Goal: Task Accomplishment & Management: Manage account settings

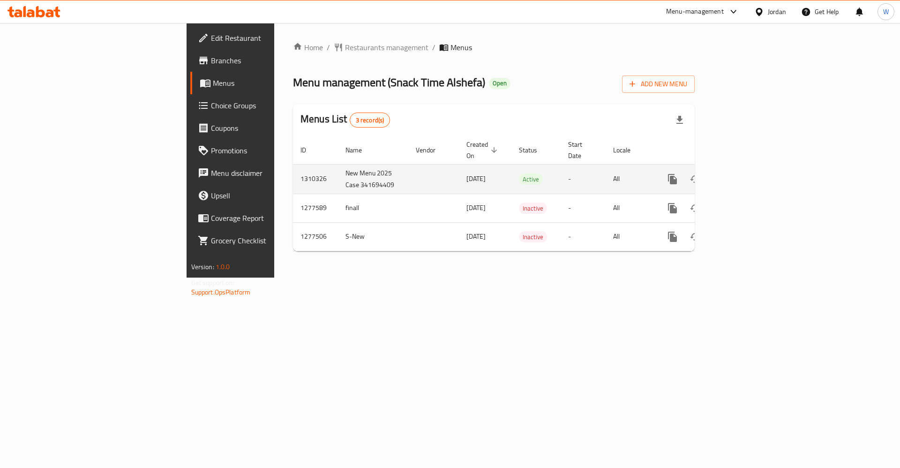
click at [746, 174] on icon "enhanced table" at bounding box center [740, 179] width 11 height 11
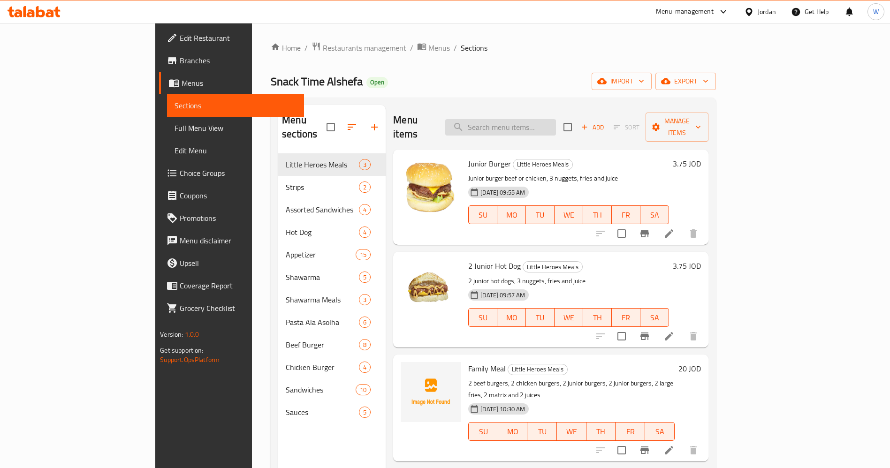
click at [550, 127] on input "search" at bounding box center [500, 127] width 111 height 16
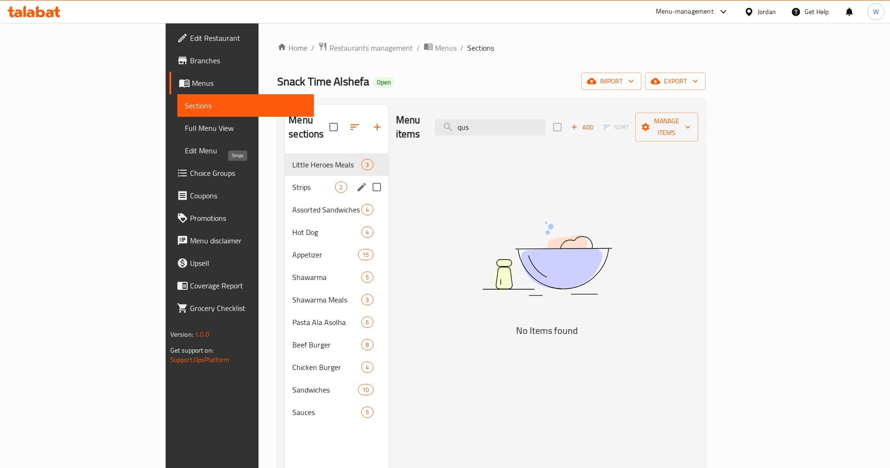
click at [292, 181] on span "Strips" at bounding box center [313, 186] width 43 height 11
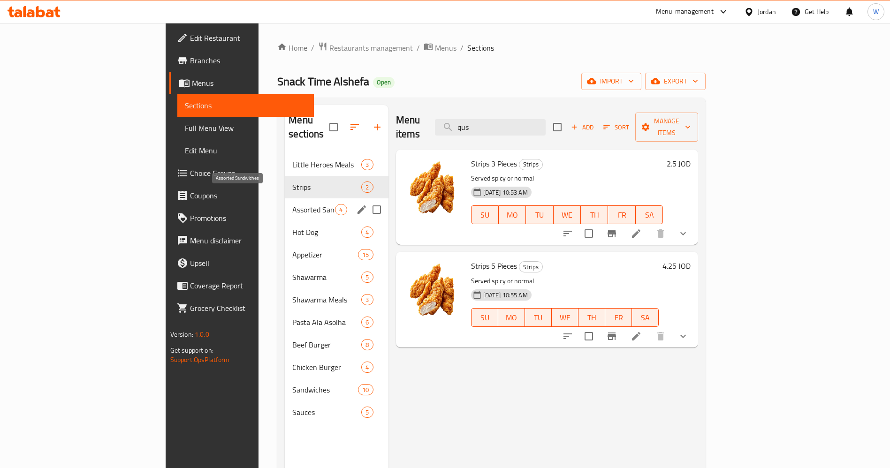
click at [292, 204] on span "Assorted Sandwiches" at bounding box center [313, 209] width 43 height 11
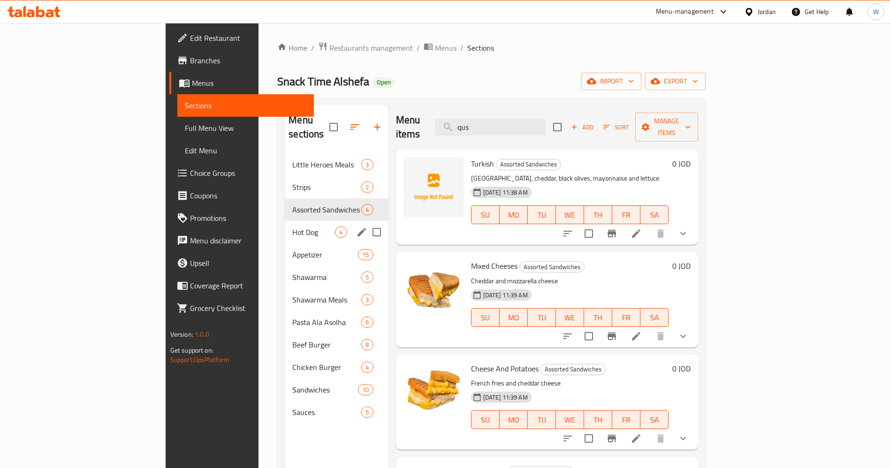
click at [285, 221] on div "Hot Dog 4" at bounding box center [336, 232] width 103 height 23
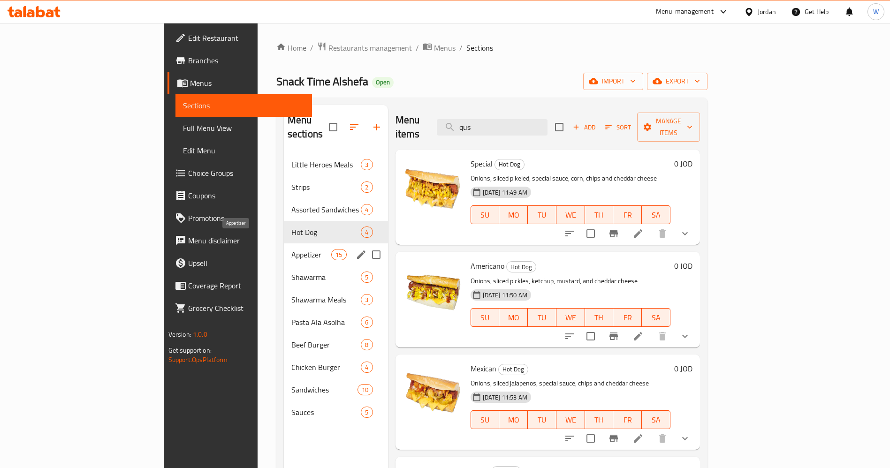
click at [291, 249] on span "Appetizer" at bounding box center [311, 254] width 40 height 11
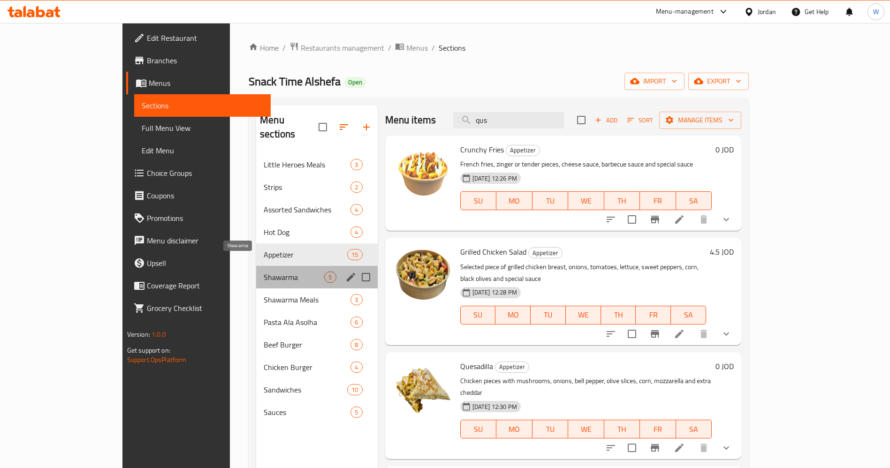
click at [264, 272] on span "Shawarma" at bounding box center [294, 277] width 60 height 11
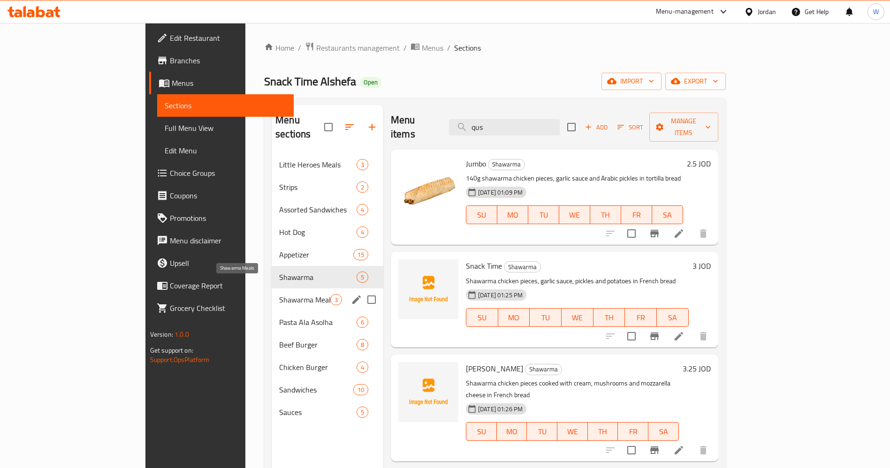
click at [279, 294] on span "Shawarma Meals" at bounding box center [304, 299] width 51 height 11
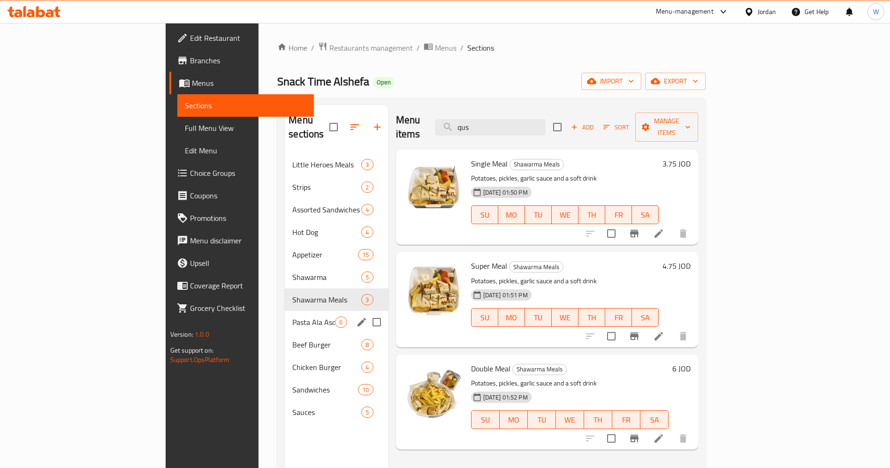
click at [285, 311] on div "Pasta Ala Asolha 6" at bounding box center [336, 322] width 103 height 23
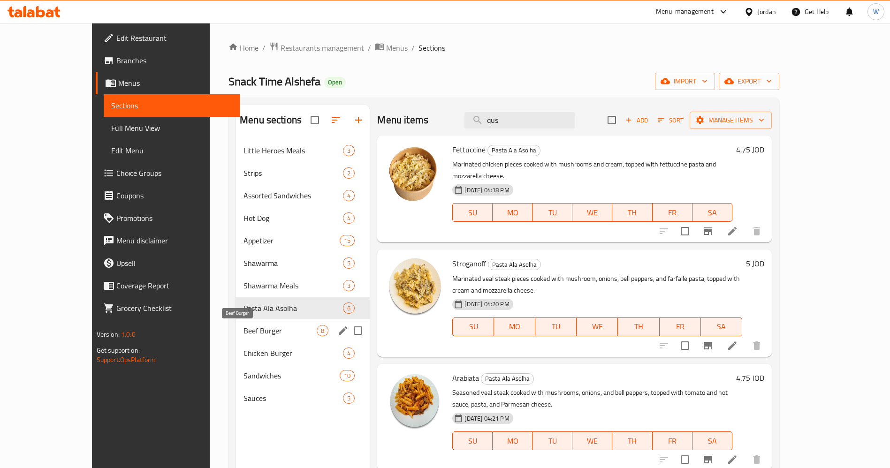
click at [243, 329] on span "Beef Burger" at bounding box center [279, 330] width 73 height 11
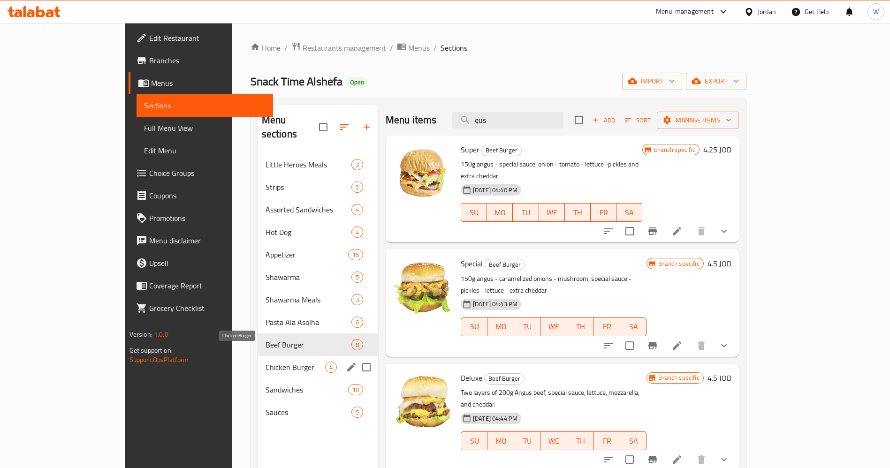
click at [265, 362] on span "Chicken Burger" at bounding box center [295, 367] width 60 height 11
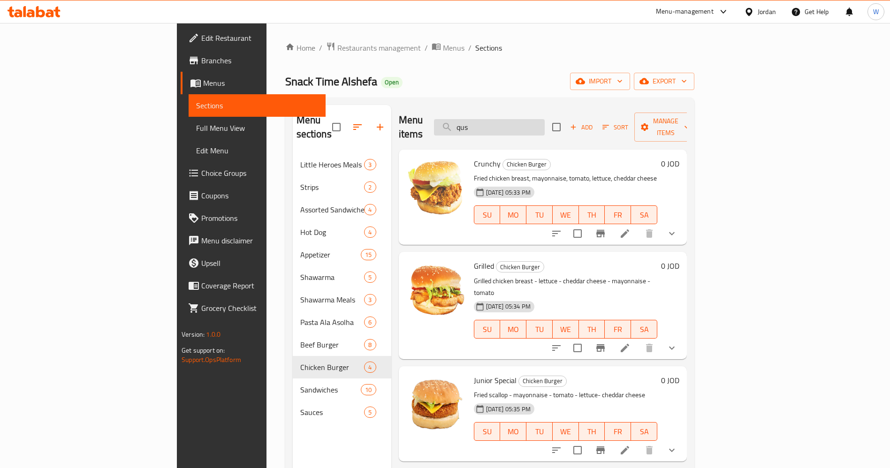
click at [544, 127] on input "qus" at bounding box center [489, 127] width 111 height 16
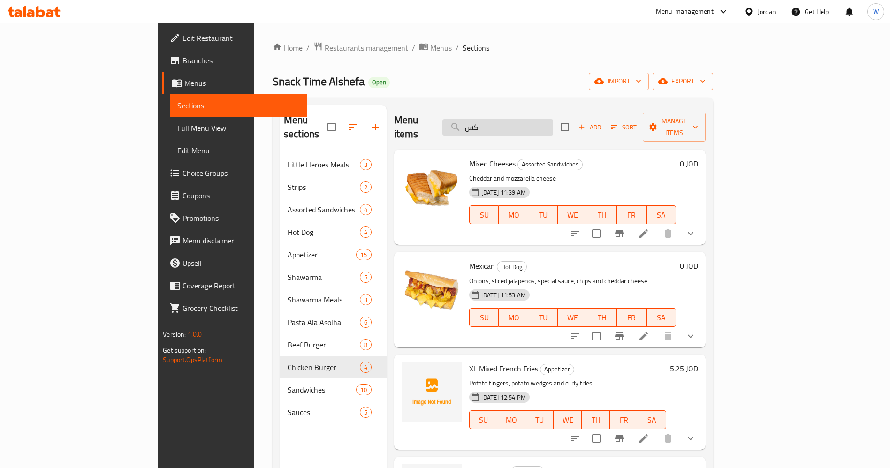
type input "ك"
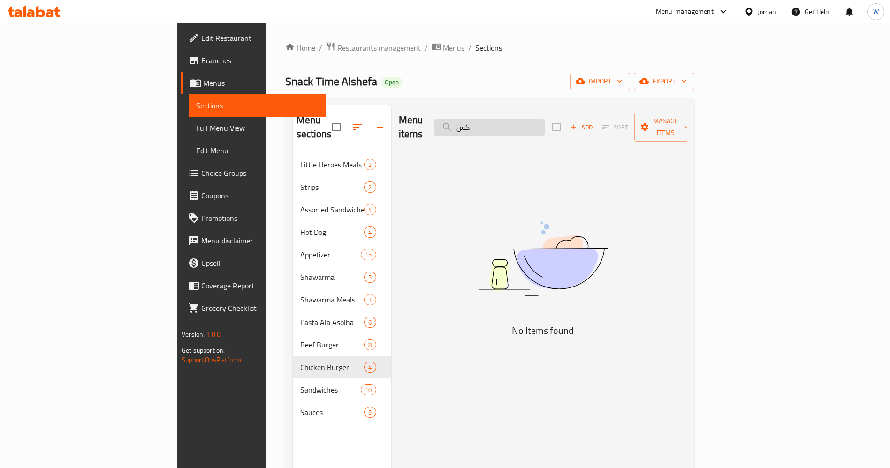
type input "ك"
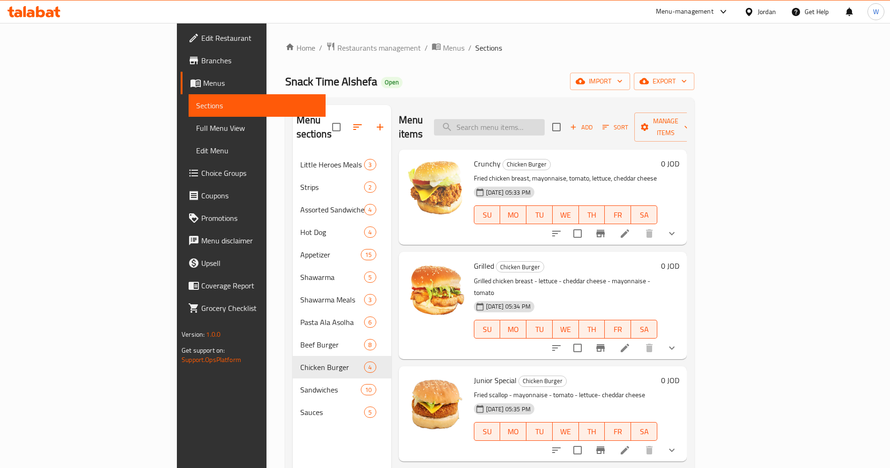
type input "u"
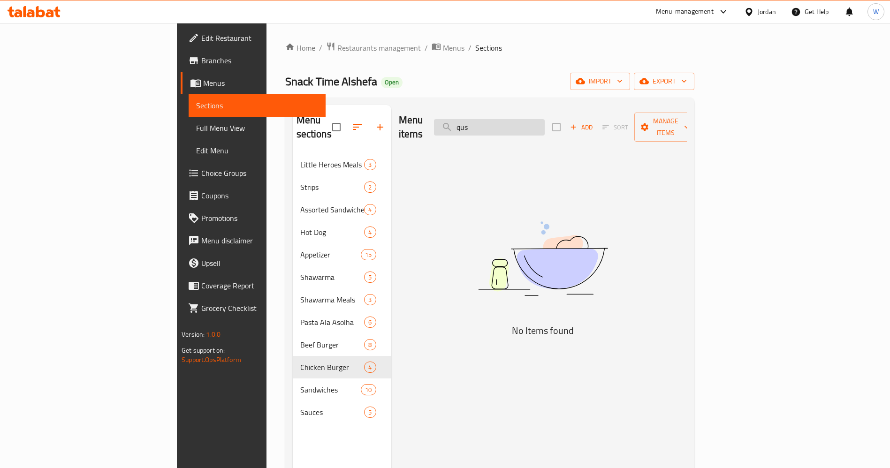
click at [544, 128] on input "qus" at bounding box center [489, 127] width 111 height 16
click at [430, 228] on div "Menu items qus Add Sort Manage items No Items found" at bounding box center [538, 339] width 295 height 468
click at [544, 119] on input "qus" at bounding box center [489, 127] width 111 height 16
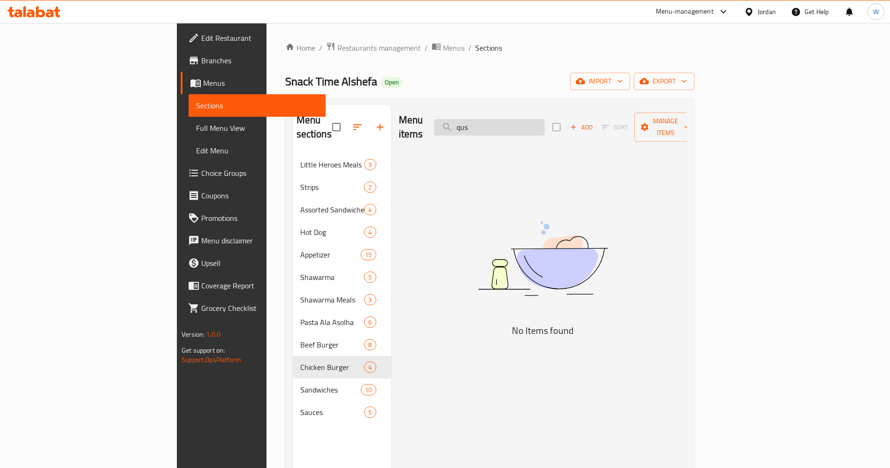
click at [544, 119] on input "qus" at bounding box center [489, 127] width 111 height 16
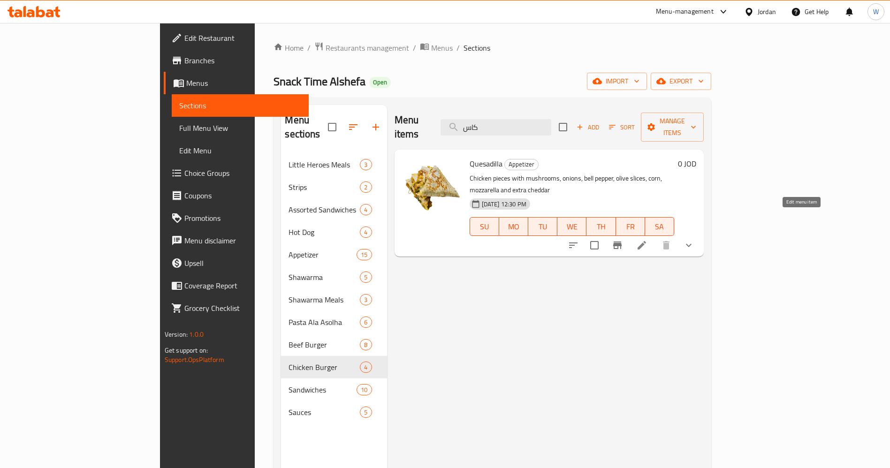
type input "كاس"
click at [647, 240] on icon at bounding box center [641, 245] width 11 height 11
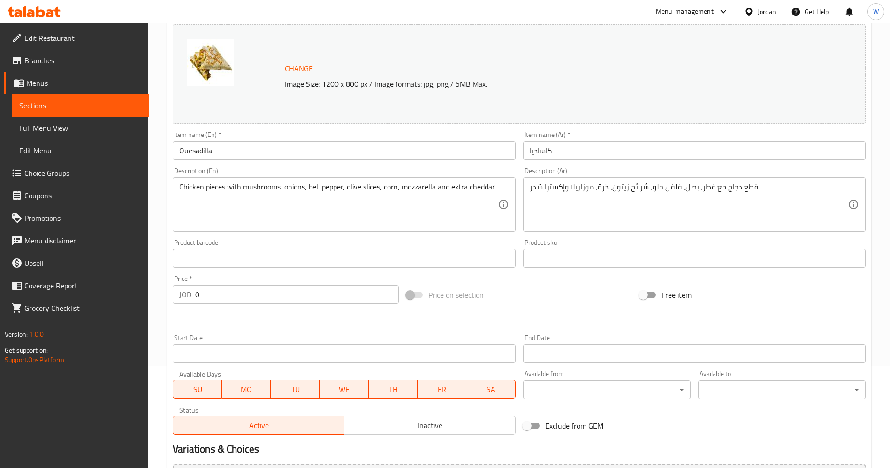
scroll to position [224, 0]
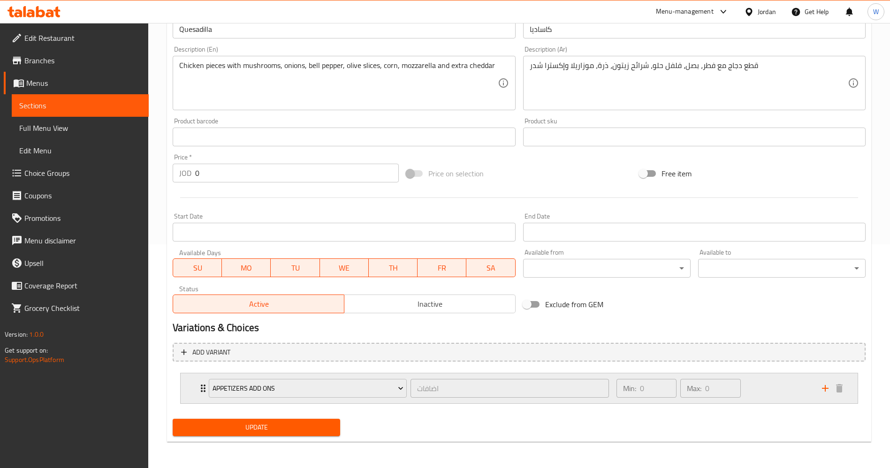
click at [774, 391] on div "Min: 0 ​ Max: 0 ​" at bounding box center [713, 388] width 205 height 30
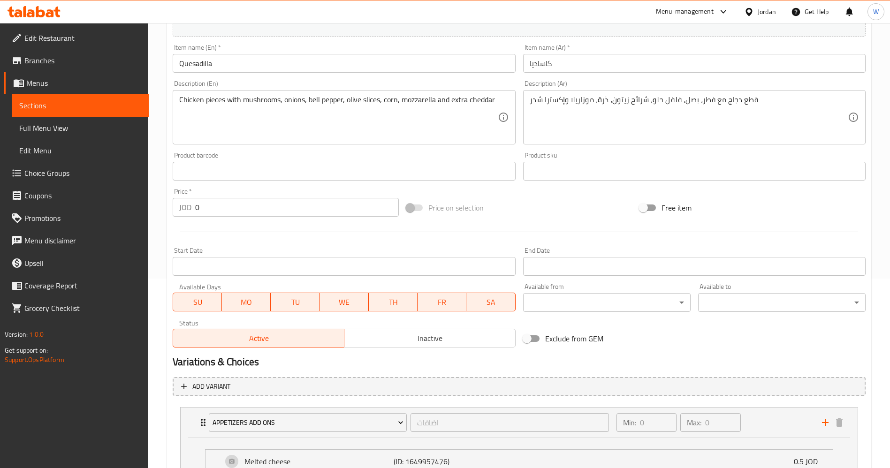
scroll to position [57, 0]
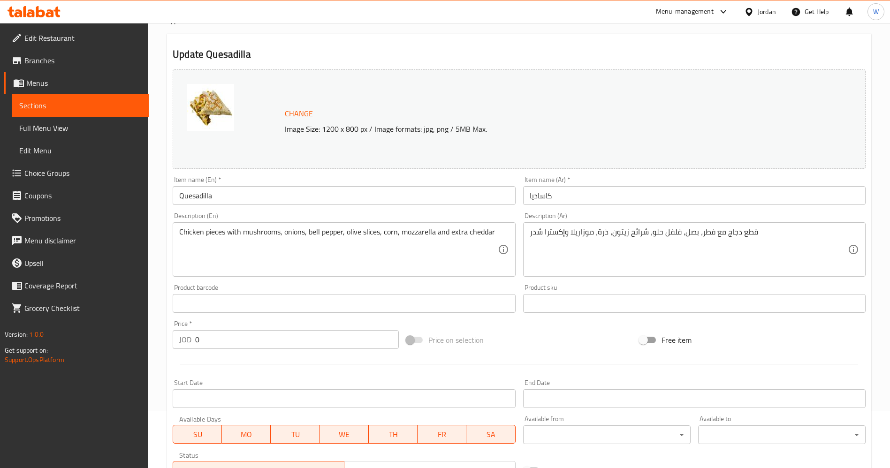
click at [257, 347] on input "0" at bounding box center [297, 339] width 204 height 19
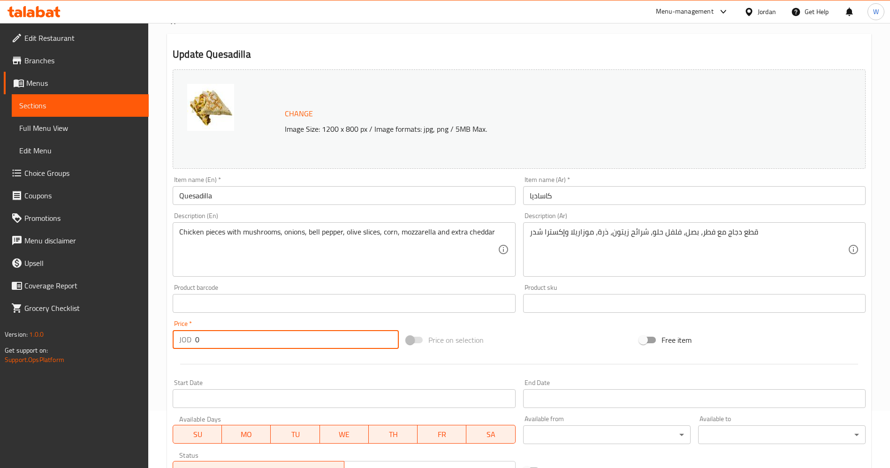
click at [257, 347] on input "0" at bounding box center [297, 339] width 204 height 19
type input "3.75"
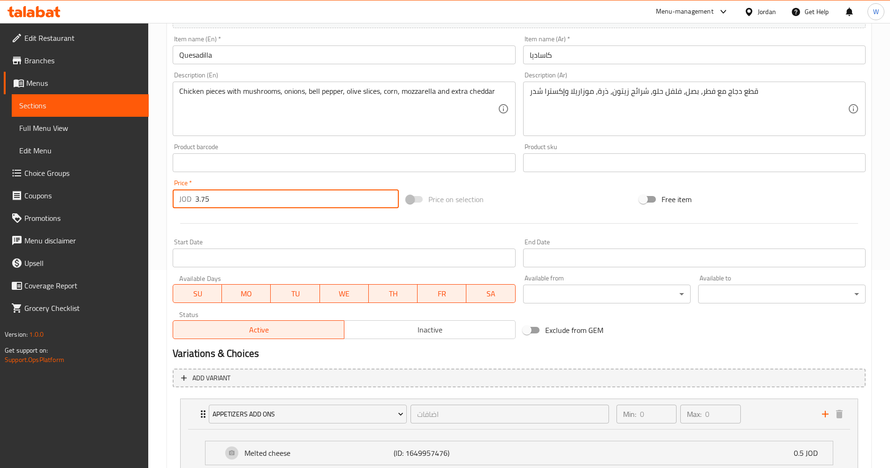
click at [468, 219] on div at bounding box center [519, 223] width 700 height 23
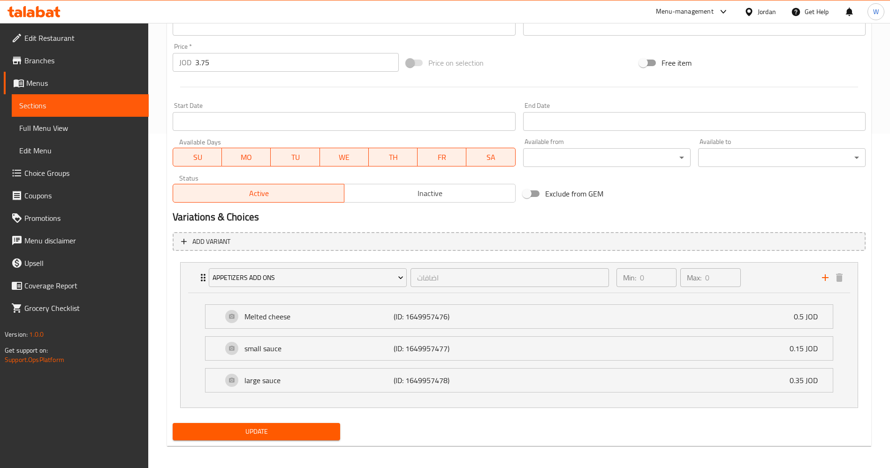
scroll to position [339, 0]
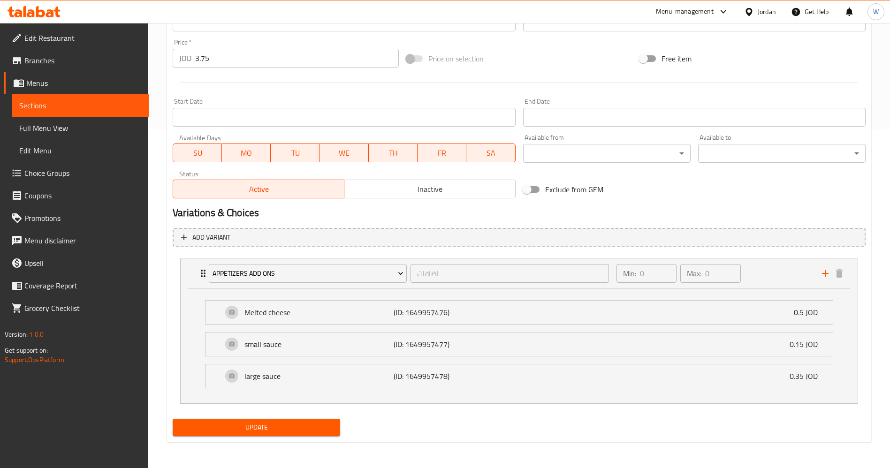
click at [34, 425] on div "Edit Restaurant Branches Menus Sections Full Menu View Edit Menu Choice Groups …" at bounding box center [74, 257] width 149 height 468
click at [313, 429] on span "Update" at bounding box center [256, 428] width 152 height 12
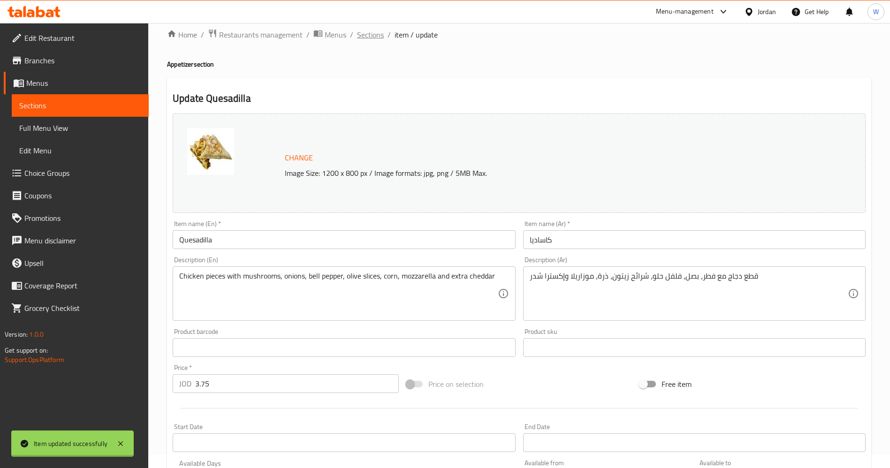
scroll to position [0, 0]
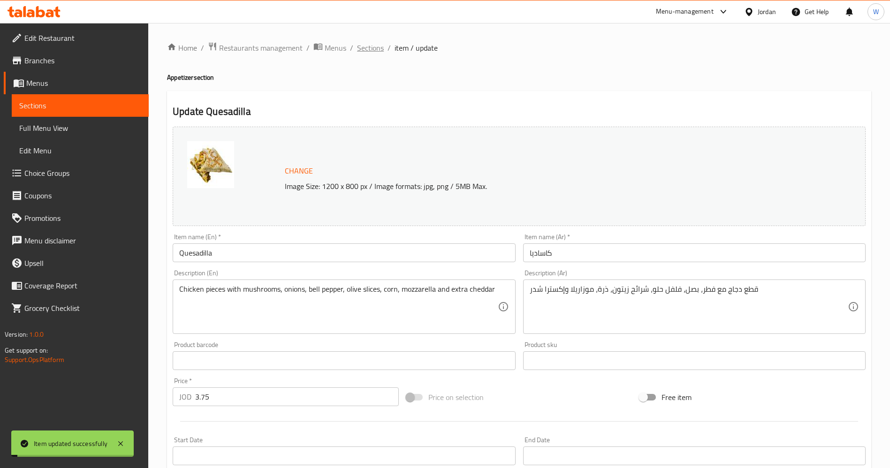
click at [365, 42] on span "Sections" at bounding box center [370, 47] width 27 height 11
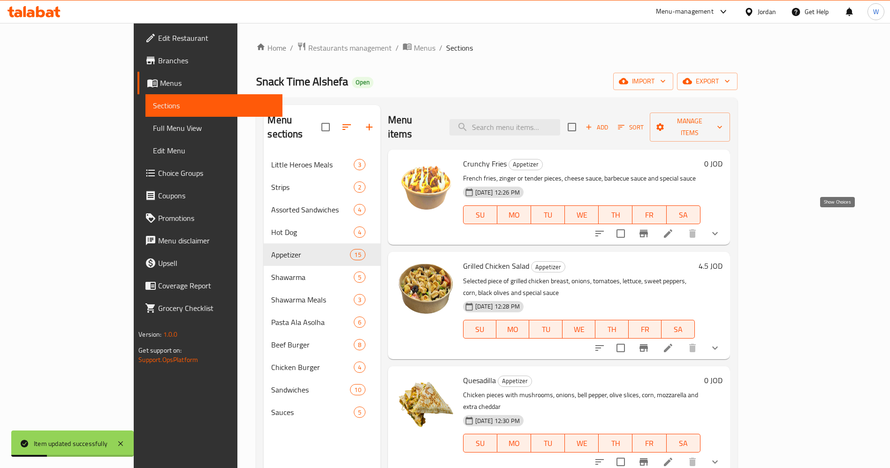
click at [720, 228] on icon "show more" at bounding box center [714, 233] width 11 height 11
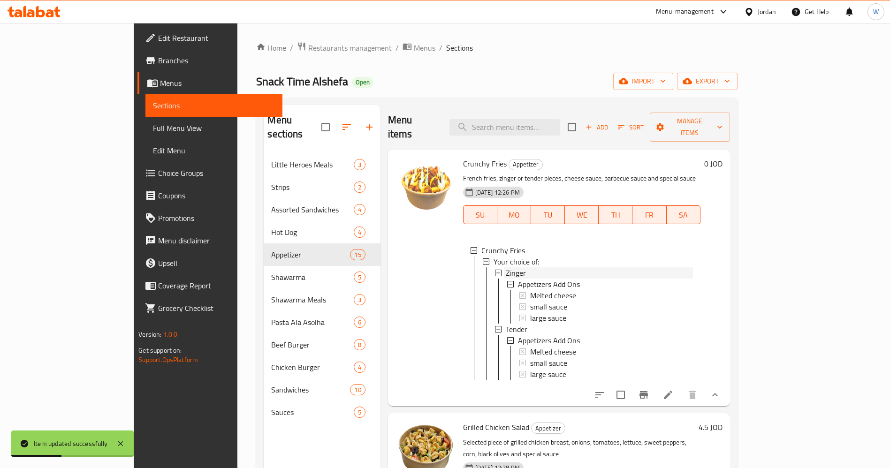
click at [541, 267] on div "Zinger" at bounding box center [599, 272] width 187 height 11
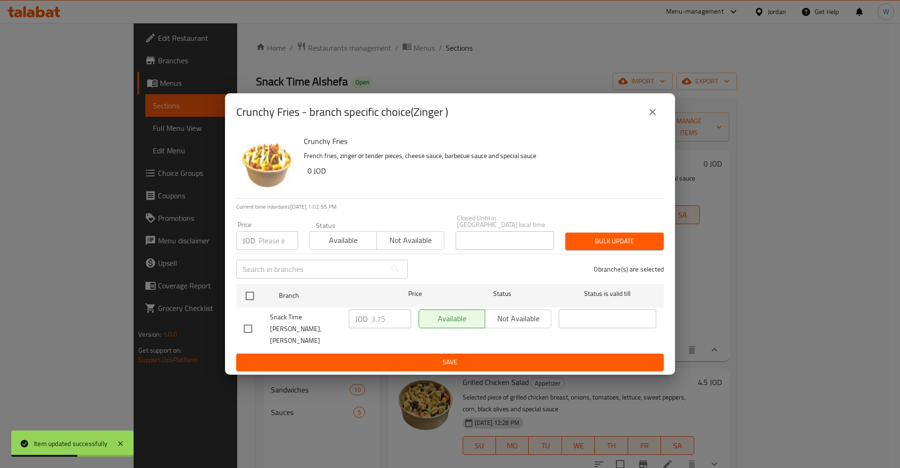
click at [645, 123] on button "close" at bounding box center [653, 112] width 23 height 23
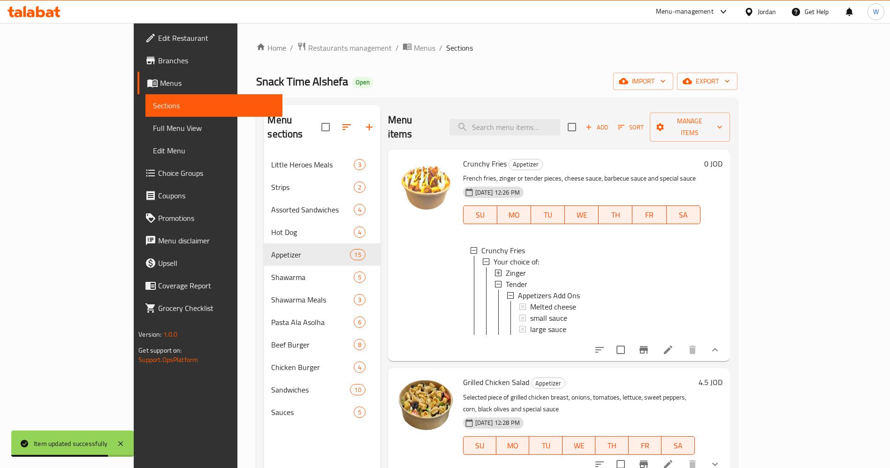
click at [672, 347] on icon at bounding box center [668, 350] width 8 height 8
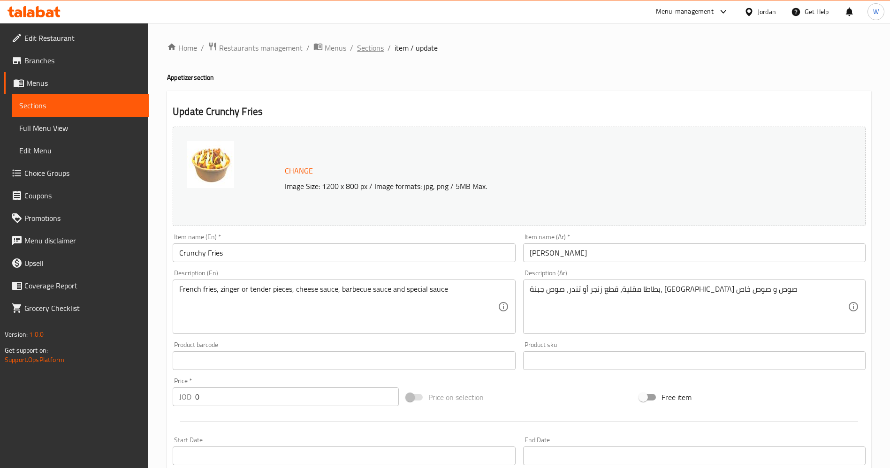
click at [369, 45] on span "Sections" at bounding box center [370, 47] width 27 height 11
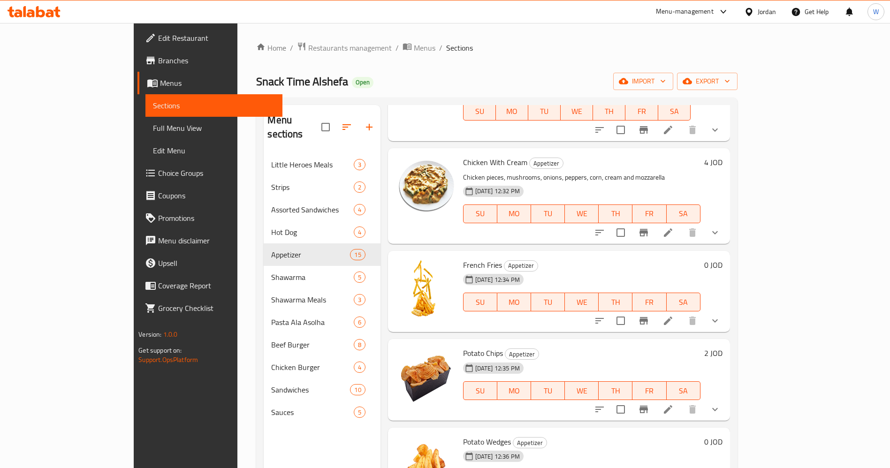
scroll to position [352, 0]
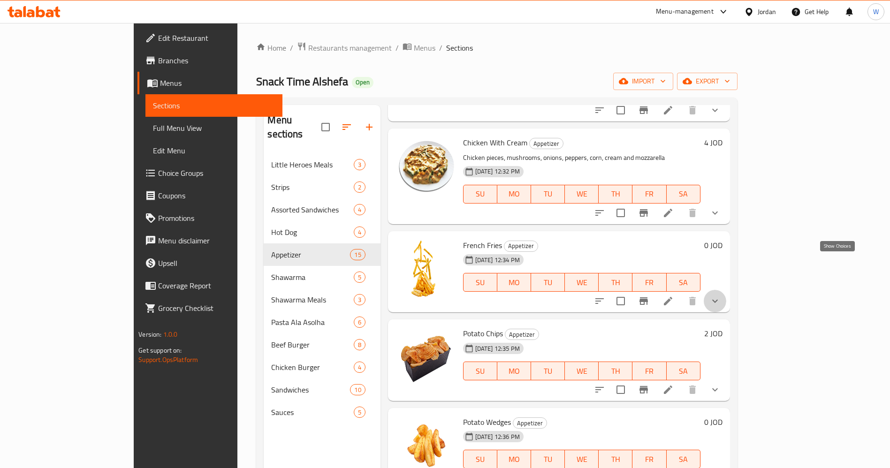
click at [720, 295] on icon "show more" at bounding box center [714, 300] width 11 height 11
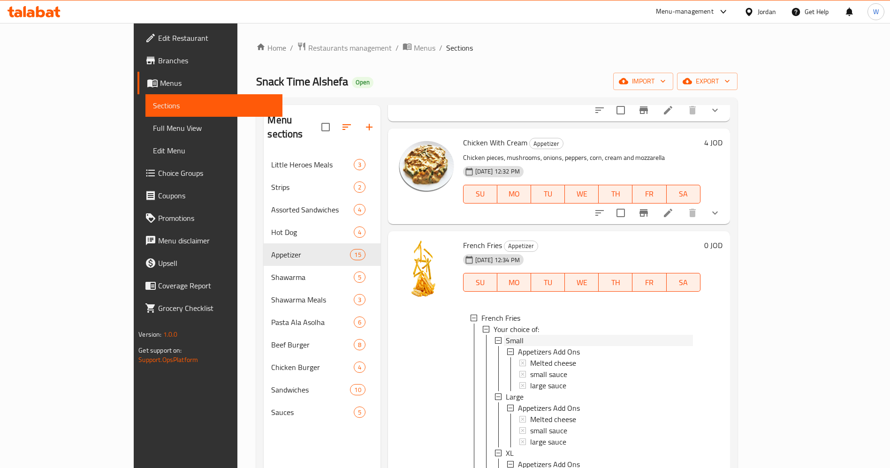
click at [585, 335] on div "Small" at bounding box center [599, 340] width 187 height 11
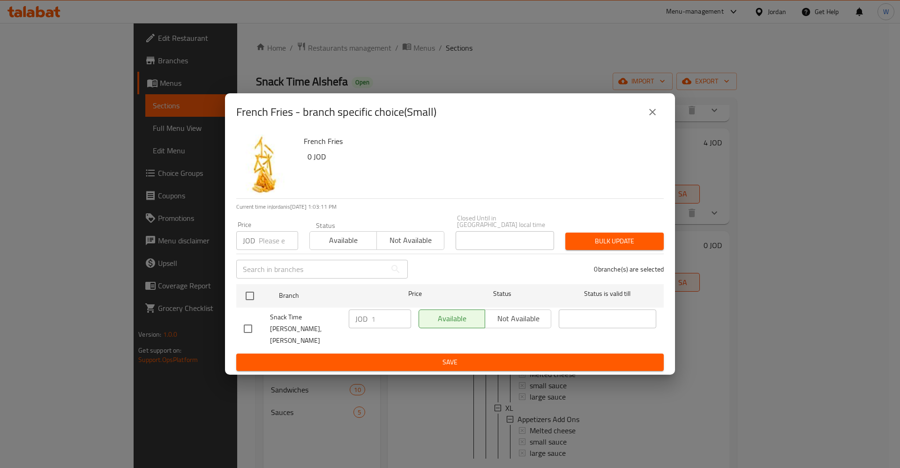
click at [657, 118] on icon "close" at bounding box center [652, 111] width 11 height 11
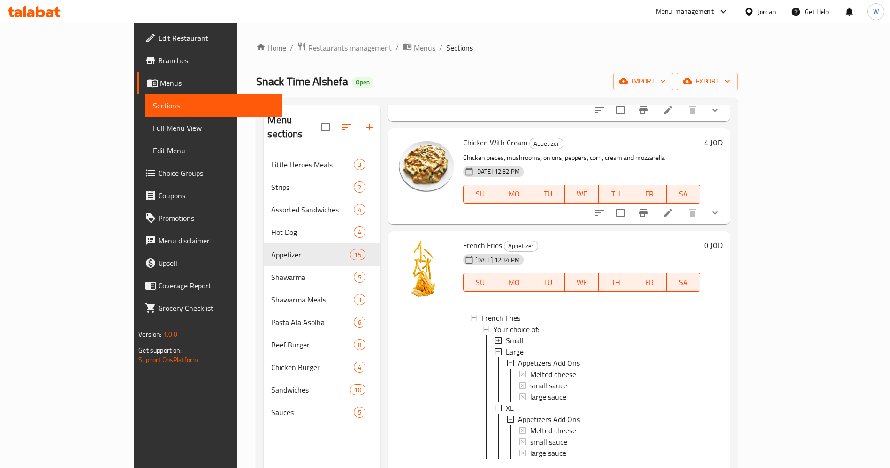
scroll to position [1, 0]
click at [681, 465] on li at bounding box center [668, 473] width 26 height 17
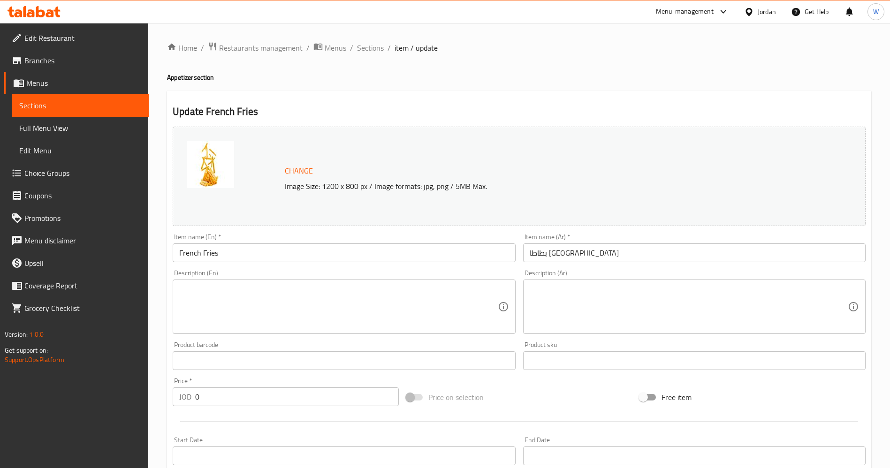
drag, startPoint x: 377, startPoint y: 50, endPoint x: 396, endPoint y: 71, distance: 28.9
click at [377, 50] on span "Sections" at bounding box center [370, 47] width 27 height 11
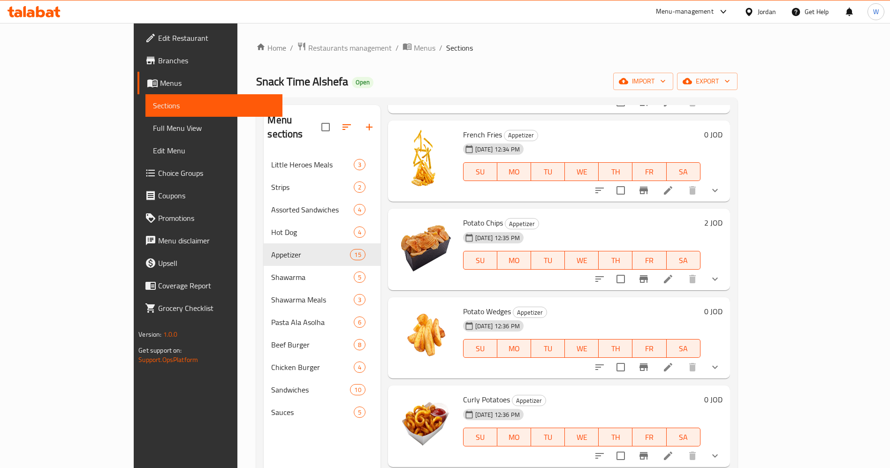
scroll to position [492, 0]
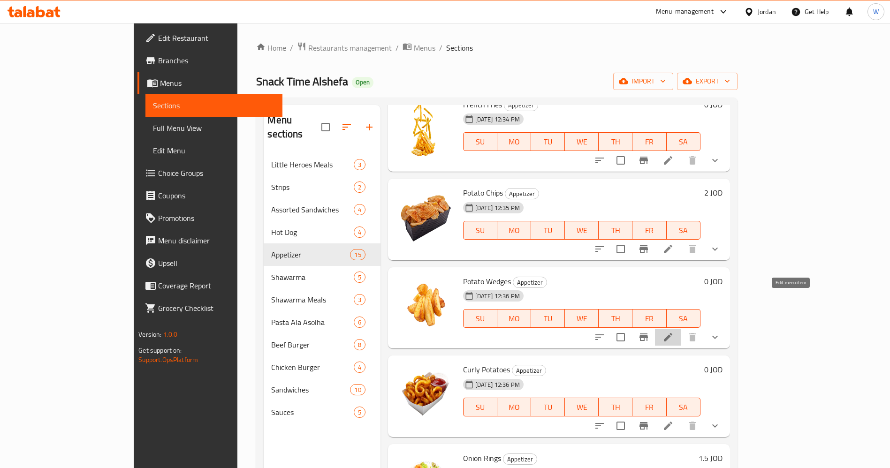
click at [673, 332] on icon at bounding box center [667, 337] width 11 height 11
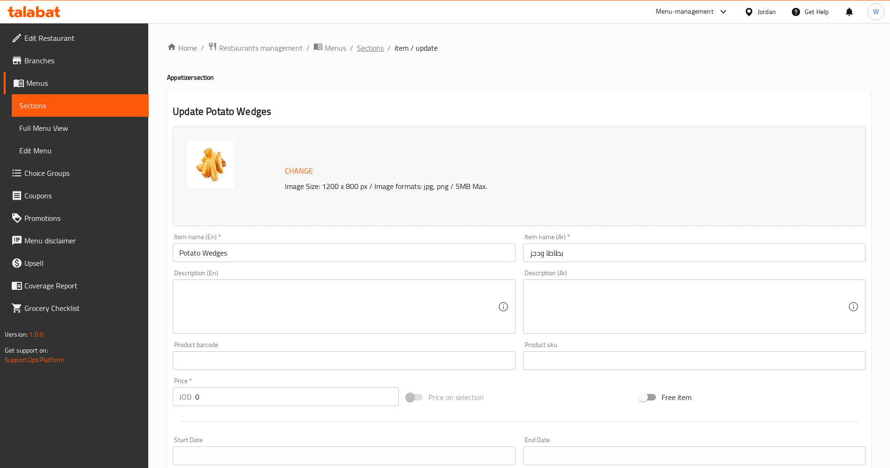
click at [372, 47] on span "Sections" at bounding box center [370, 47] width 27 height 11
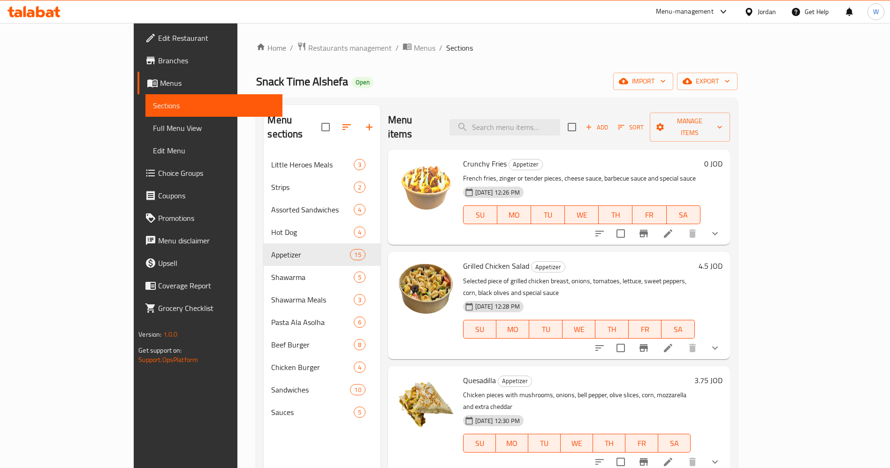
click at [134, 416] on div "Edit Restaurant Branches Menus Sections Full Menu View Edit Menu Choice Groups …" at bounding box center [208, 257] width 149 height 468
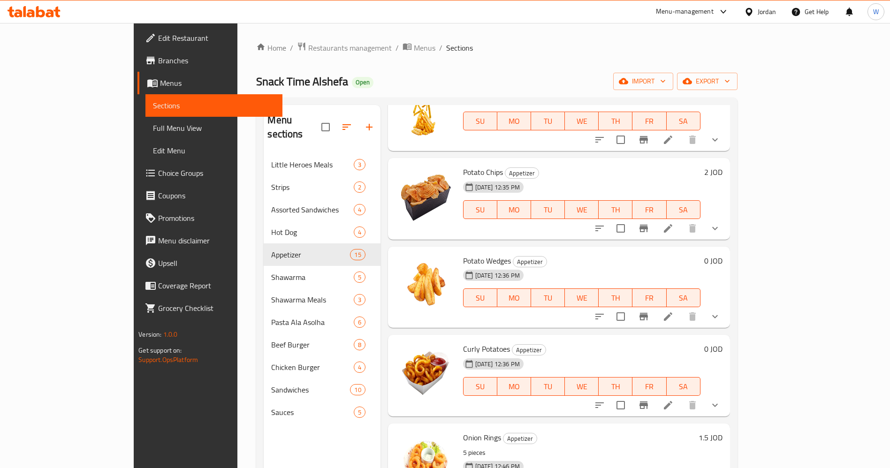
scroll to position [492, 0]
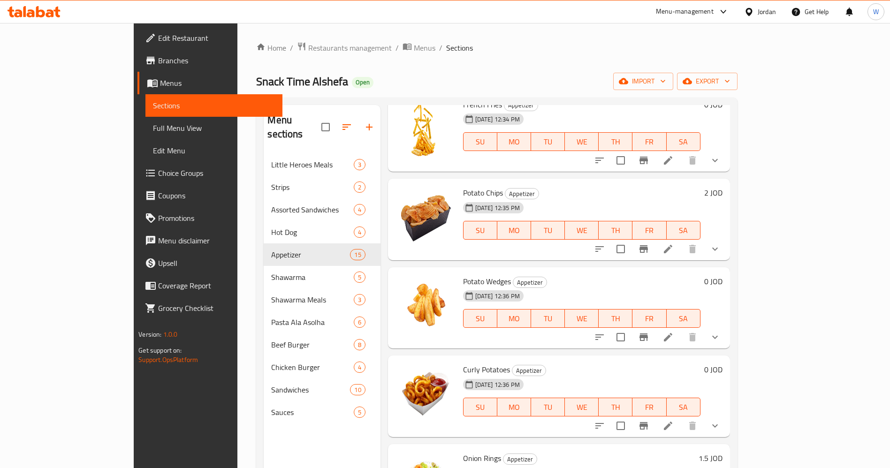
click at [134, 414] on div "Edit Restaurant Branches Menus Sections Full Menu View Edit Menu Choice Groups …" at bounding box center [208, 257] width 149 height 468
